Goal: Task Accomplishment & Management: Manage account settings

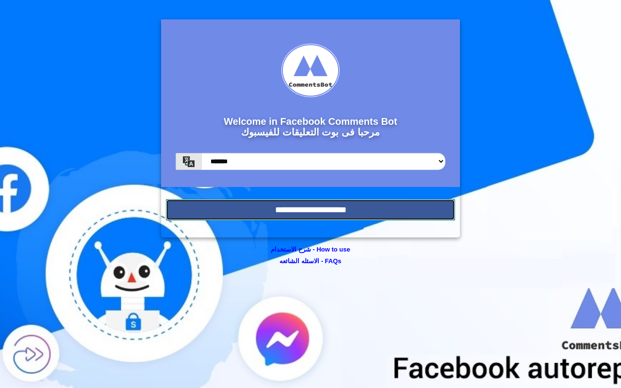
click at [311, 204] on input "**********" at bounding box center [310, 209] width 289 height 21
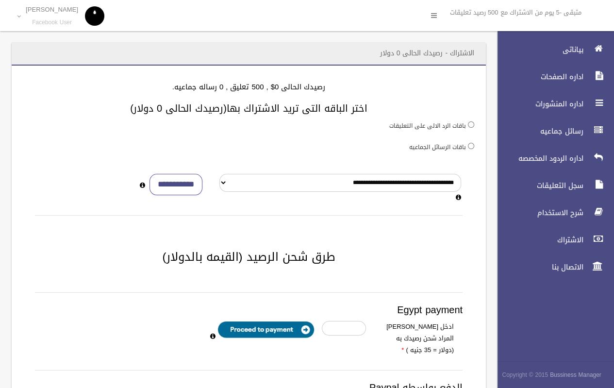
click at [456, 151] on label "باقات الرسائل الجماعيه" at bounding box center [437, 147] width 57 height 11
click at [559, 55] on link "بياناتى" at bounding box center [551, 49] width 125 height 21
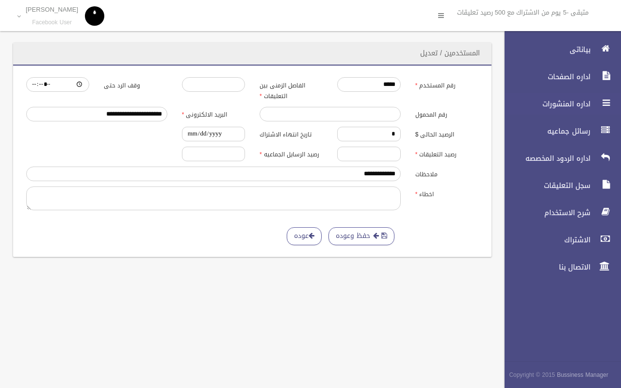
click at [586, 104] on span "اداره المنشورات" at bounding box center [544, 104] width 97 height 10
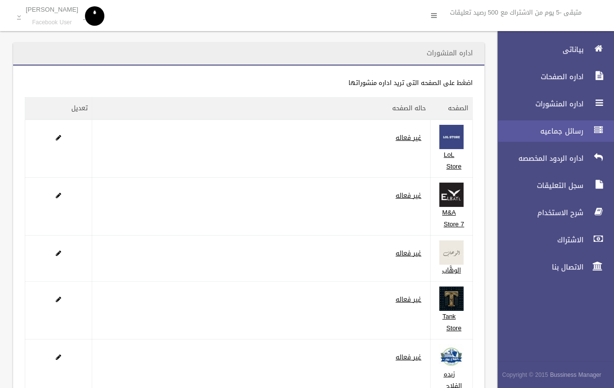
click at [564, 129] on span "رسائل جماعيه" at bounding box center [537, 131] width 97 height 10
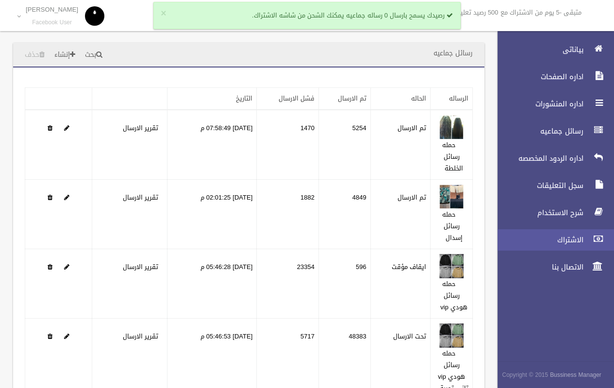
click at [543, 233] on link "الاشتراك" at bounding box center [551, 239] width 125 height 21
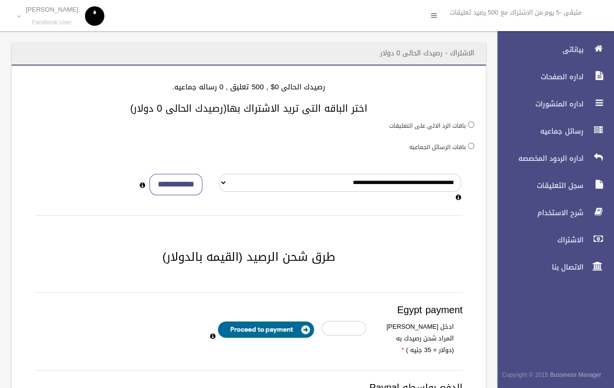
click at [356, 126] on div "باقات الرد الالى على التعليقات" at bounding box center [248, 125] width 451 height 12
click at [564, 23] on li "متبقى -5 يوم من الاشتراك مع 500 رصيد تعليقات" at bounding box center [519, 12] width 139 height 25
click at [431, 11] on icon at bounding box center [434, 15] width 6 height 16
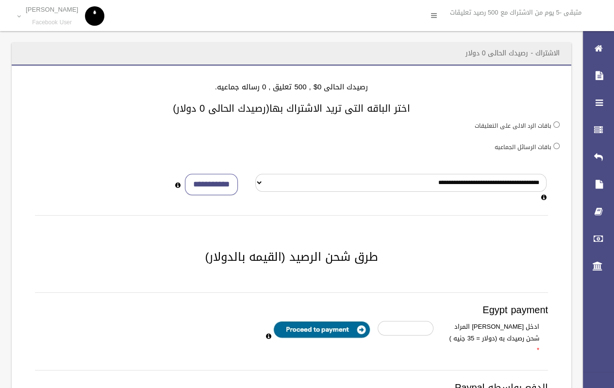
click at [529, 141] on div "باقات الرسائل الجماعيه" at bounding box center [291, 147] width 536 height 12
click at [535, 144] on label "باقات الرسائل الجماعيه" at bounding box center [522, 147] width 57 height 11
click at [549, 146] on label "باقات الرسائل الجماعيه" at bounding box center [522, 147] width 57 height 11
